Goal: Navigation & Orientation: Find specific page/section

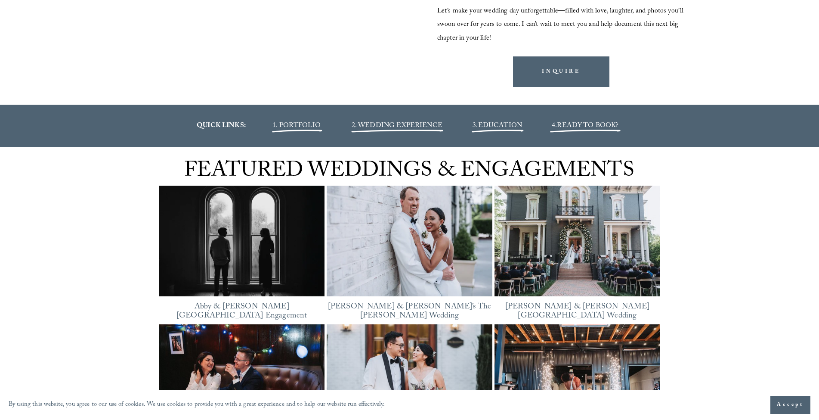
scroll to position [1086, 0]
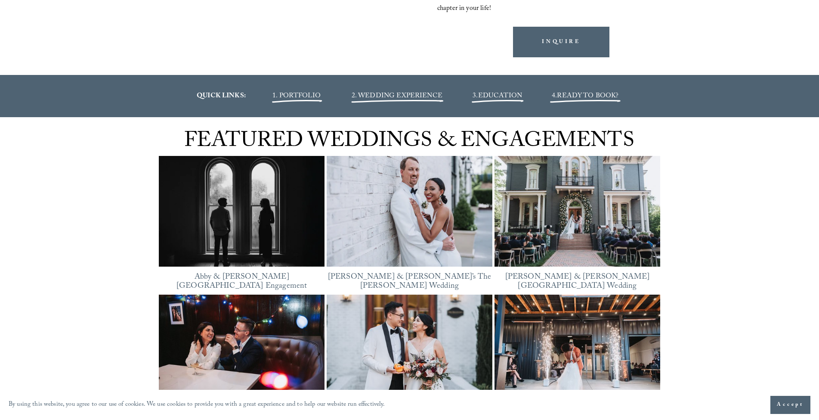
click at [282, 99] on span "1. PORTFOLIO" at bounding box center [297, 96] width 48 height 12
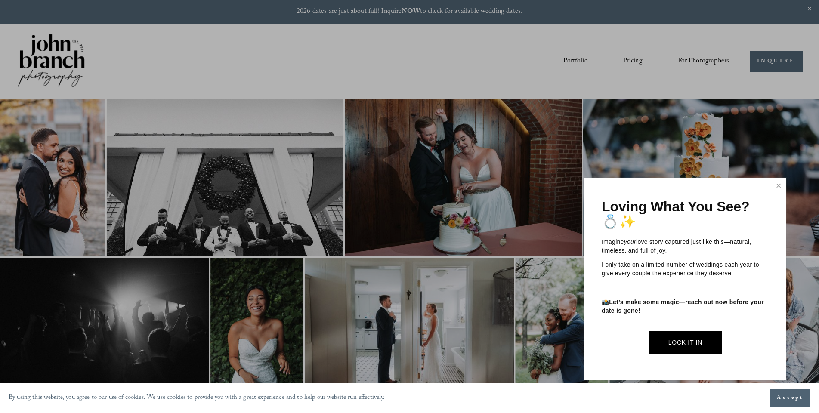
click at [440, 75] on div at bounding box center [409, 206] width 819 height 413
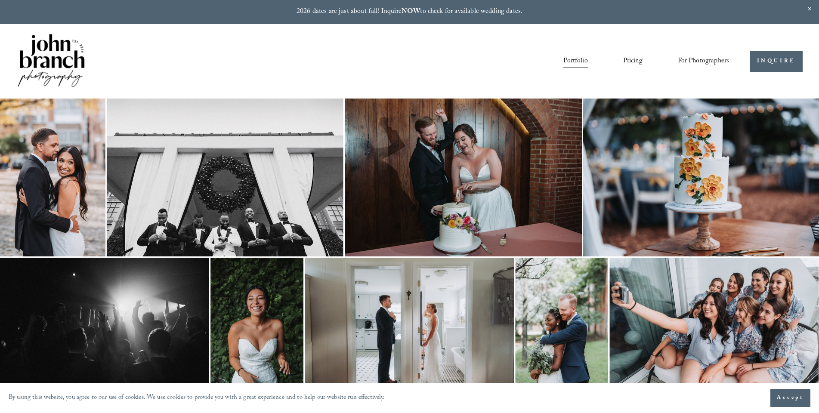
click at [68, 54] on img at bounding box center [51, 61] width 70 height 58
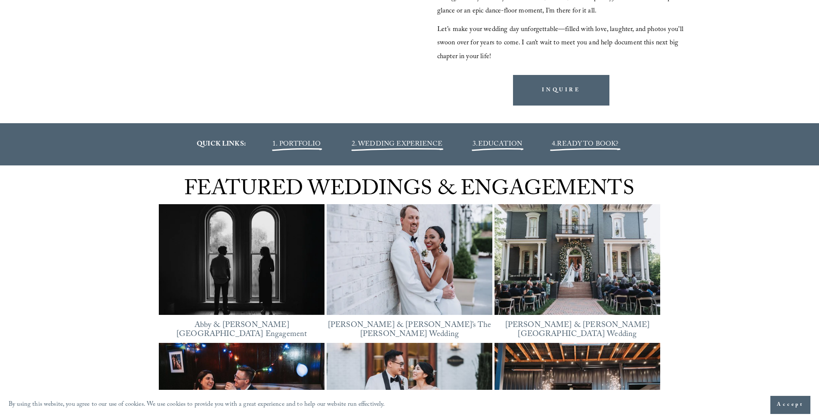
scroll to position [1039, 0]
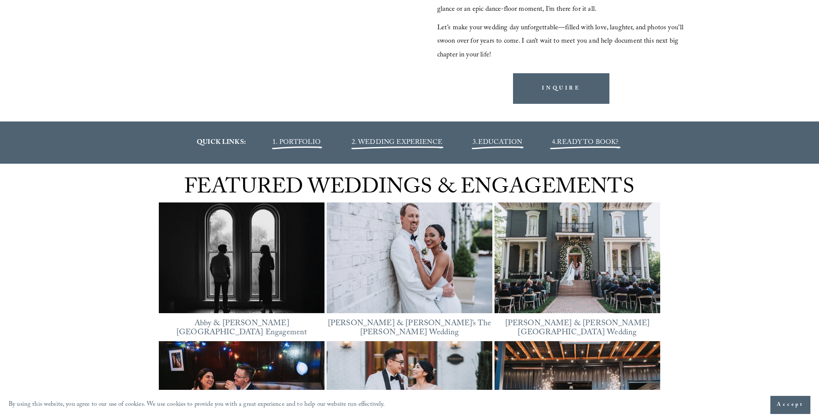
click at [401, 263] on img at bounding box center [410, 257] width 166 height 124
